Goal: Check status

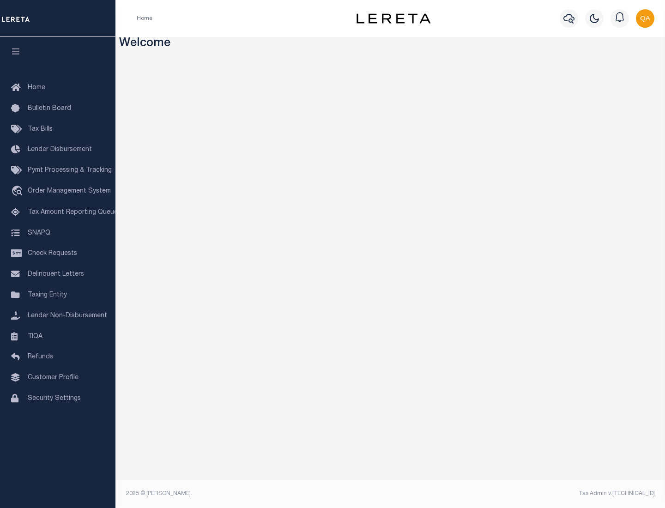
click at [58, 254] on span "Check Requests" at bounding box center [52, 253] width 49 height 6
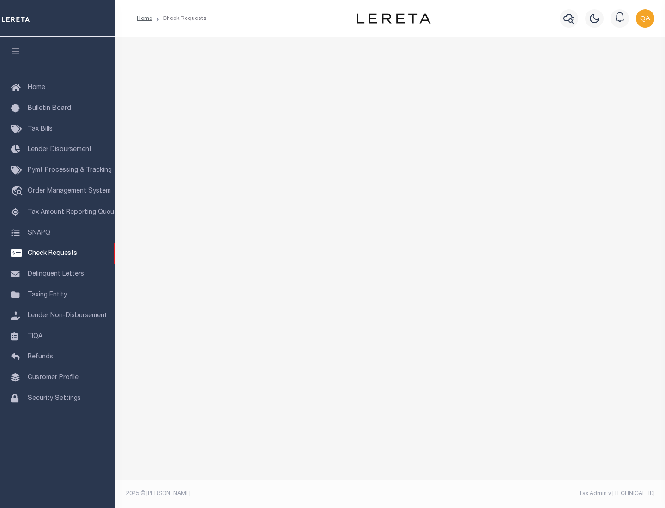
select select "50"
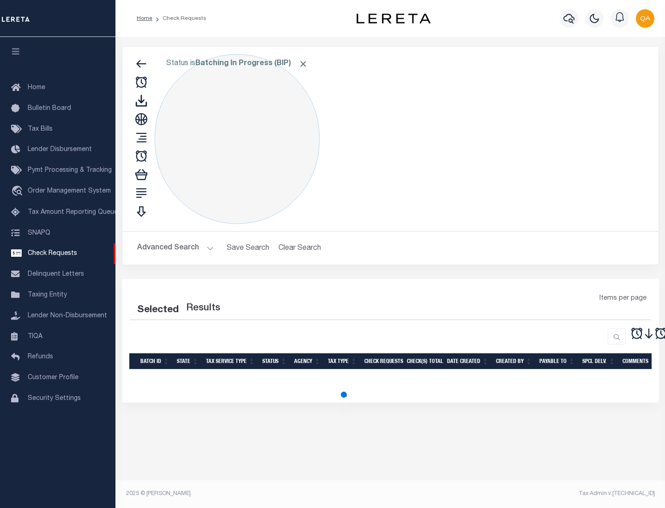
select select "50"
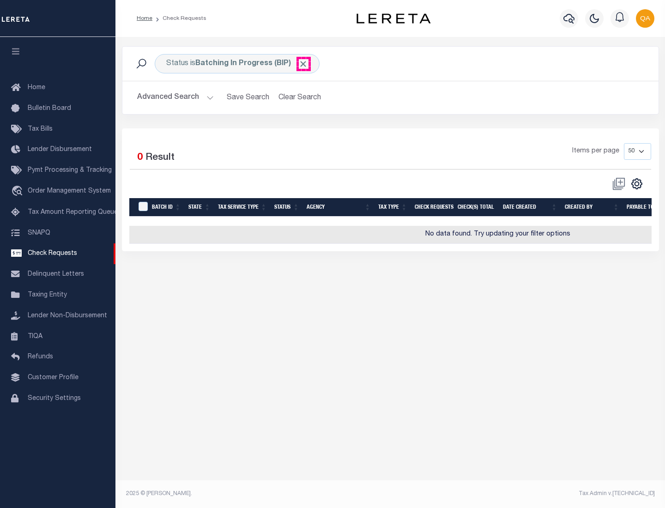
click at [304, 64] on span "Click to Remove" at bounding box center [303, 64] width 10 height 10
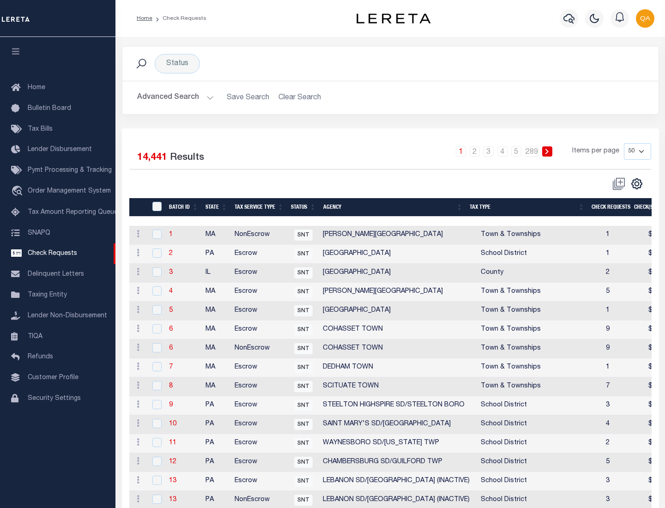
scroll to position [445, 0]
